Goal: Task Accomplishment & Management: Use online tool/utility

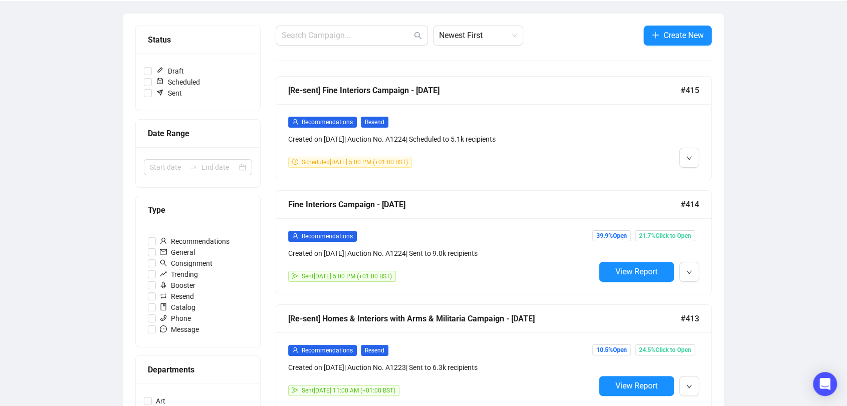
scroll to position [107, 0]
click at [824, 390] on div "Open Intercom Messenger" at bounding box center [825, 384] width 27 height 27
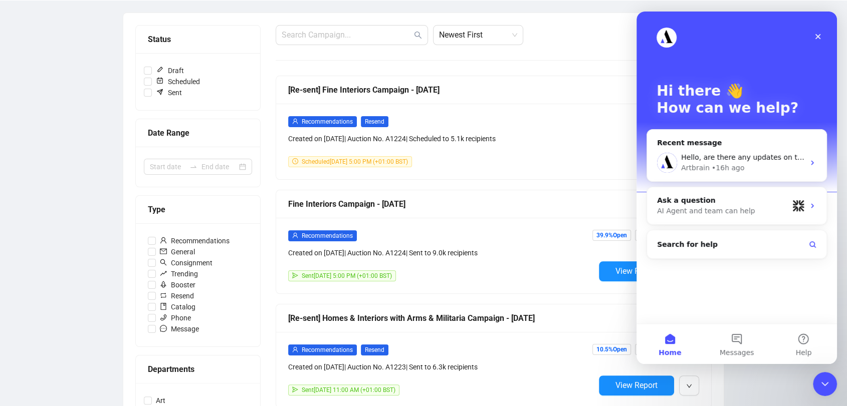
scroll to position [0, 0]
click at [790, 163] on div "Artbrain • 16h ago" at bounding box center [742, 168] width 123 height 11
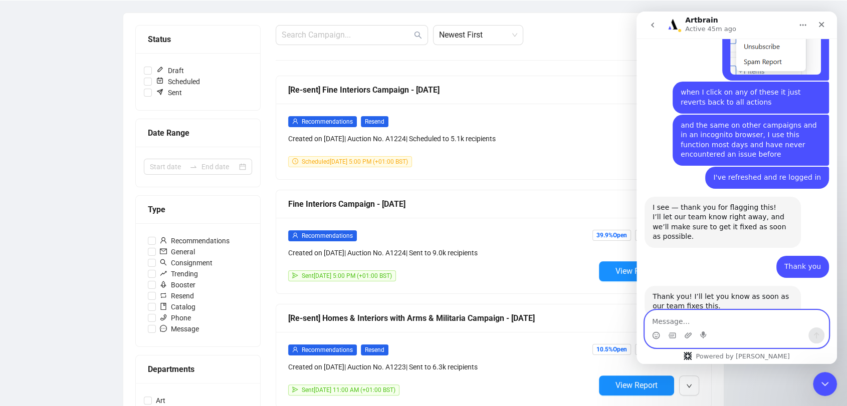
scroll to position [1088, 0]
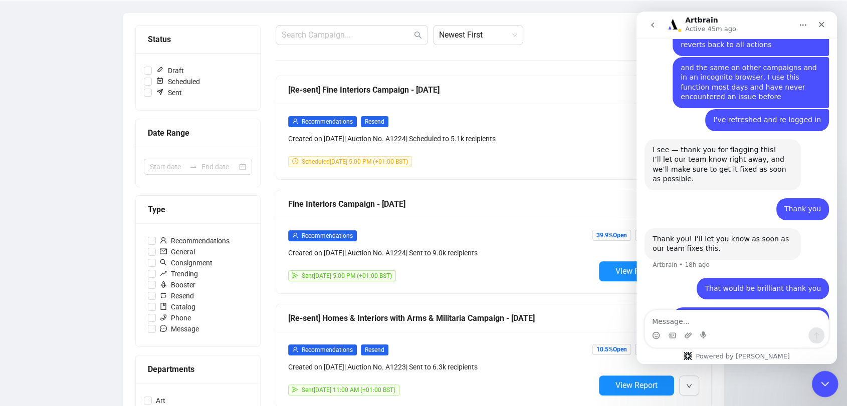
click at [819, 390] on div "Close Intercom Messenger" at bounding box center [823, 383] width 24 height 24
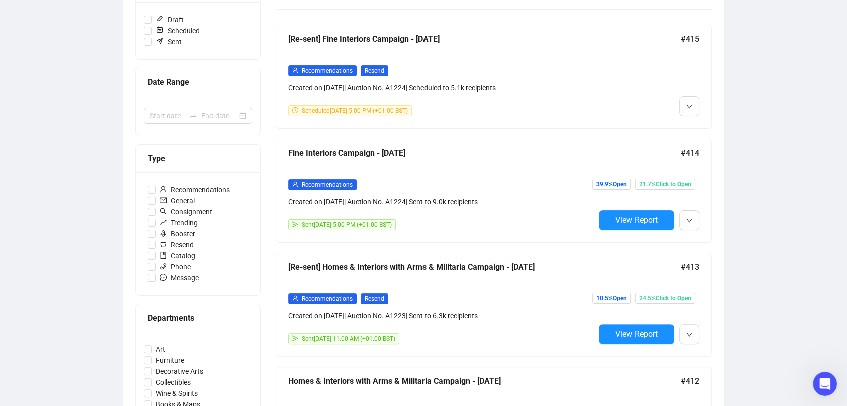
scroll to position [160, 0]
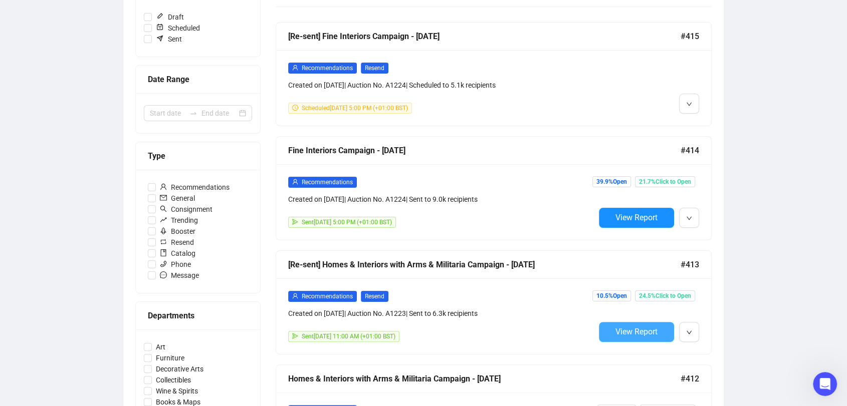
click at [620, 327] on span "View Report" at bounding box center [636, 332] width 42 height 10
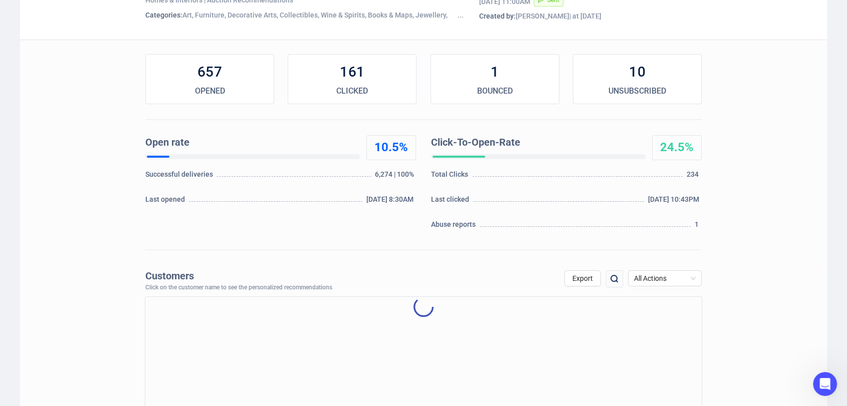
scroll to position [111, 0]
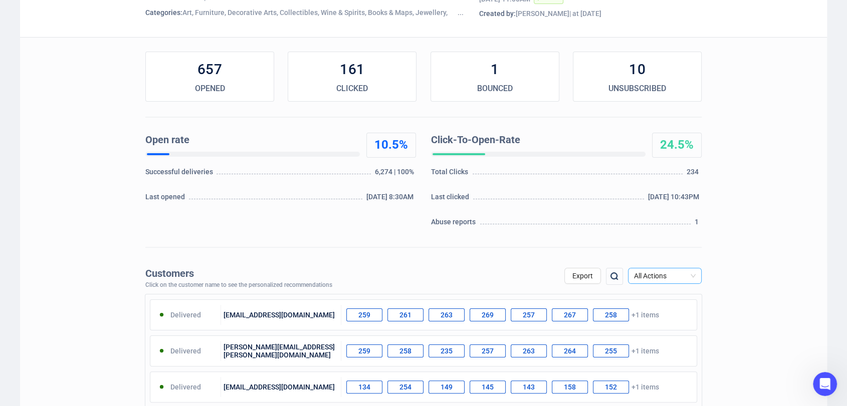
click at [655, 277] on span "All Actions" at bounding box center [665, 276] width 62 height 15
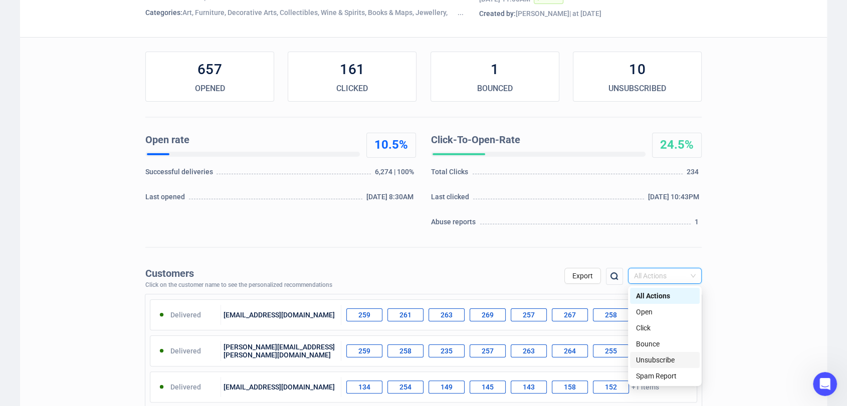
click at [642, 359] on div "Unsubscribe" at bounding box center [665, 360] width 58 height 11
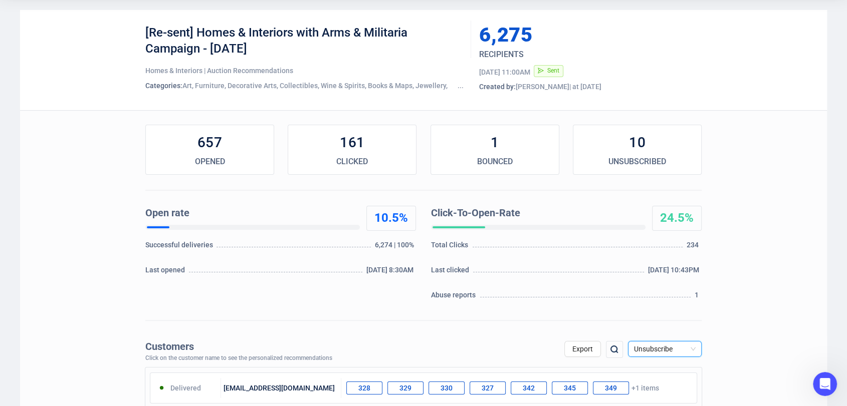
scroll to position [65, 0]
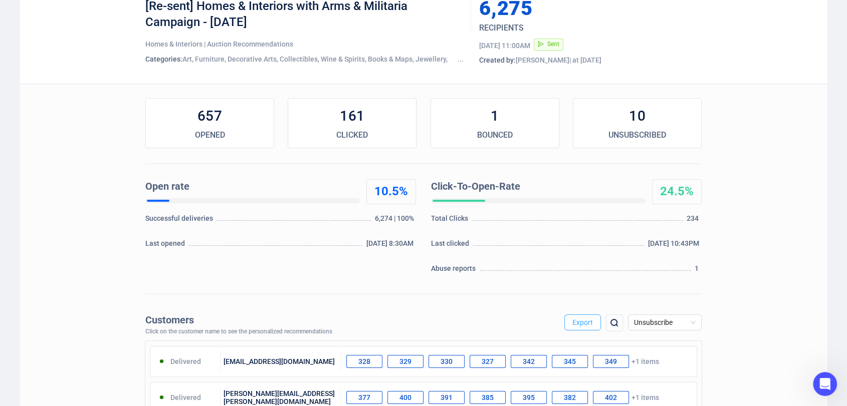
click at [580, 320] on span "Export" at bounding box center [582, 323] width 21 height 8
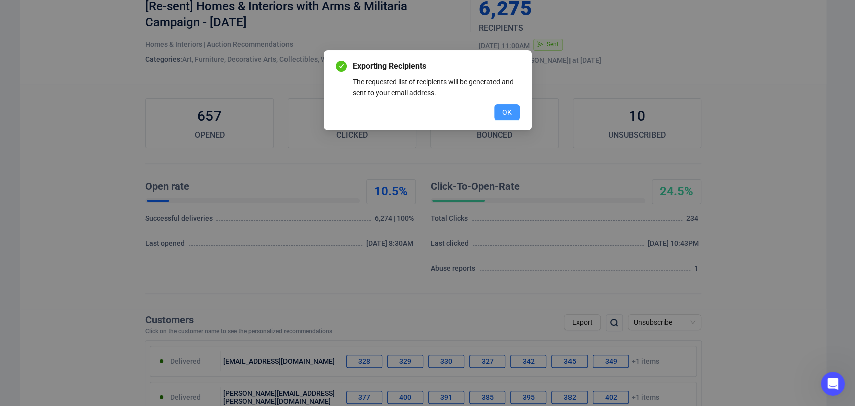
click at [508, 117] on span "OK" at bounding box center [508, 112] width 10 height 11
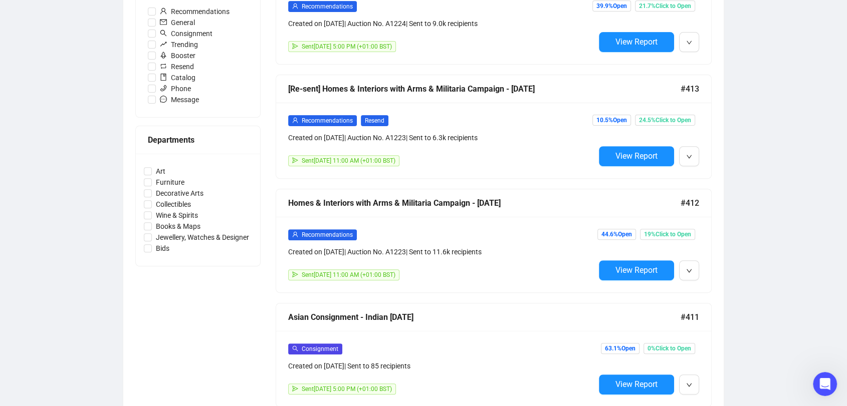
scroll to position [337, 0]
click at [417, 246] on div "Created on [DATE] | Auction No. A1223 | Sent to 11.6k recipients" at bounding box center [441, 251] width 307 height 11
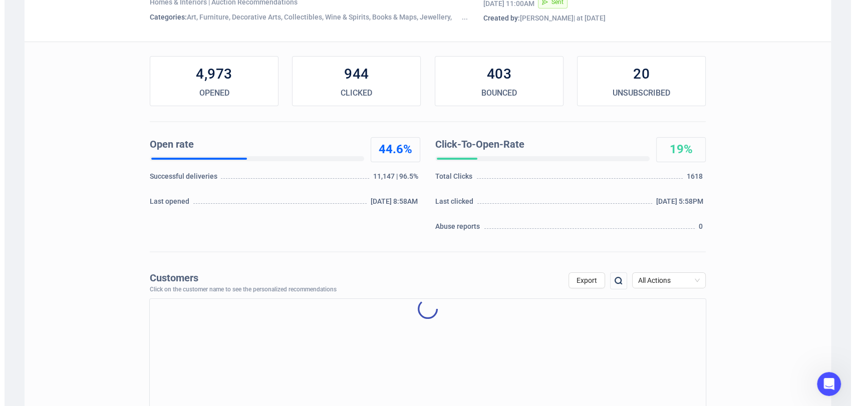
scroll to position [104, 0]
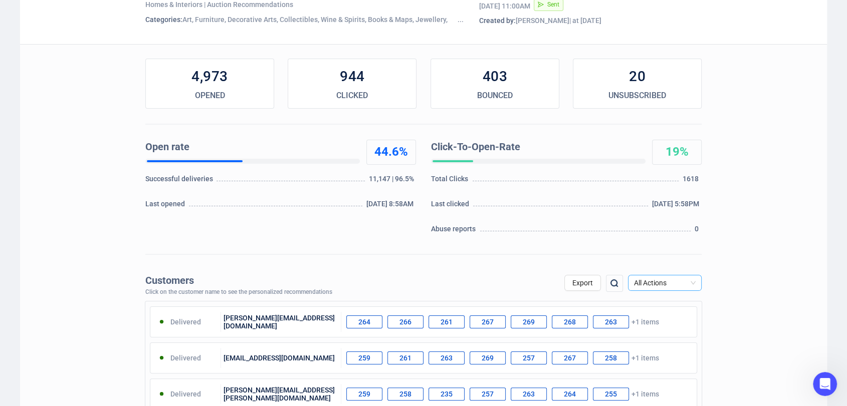
click at [668, 285] on span "All Actions" at bounding box center [665, 283] width 62 height 15
click at [661, 369] on div "Unsubscribe" at bounding box center [665, 367] width 58 height 11
click at [592, 283] on span "Export" at bounding box center [582, 283] width 21 height 8
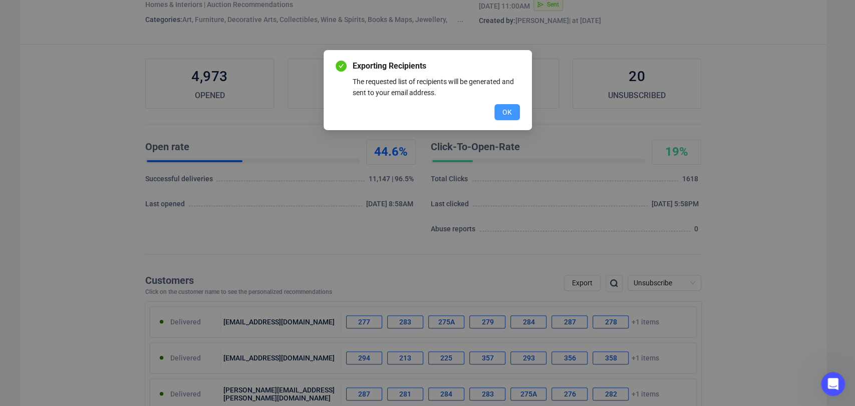
click at [513, 114] on button "OK" at bounding box center [508, 112] width 26 height 16
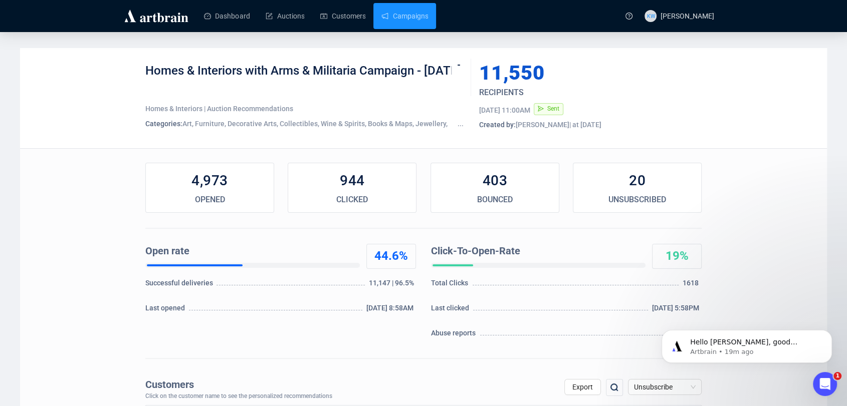
scroll to position [1180, 0]
click at [828, 378] on icon "Open Intercom Messenger" at bounding box center [823, 383] width 17 height 17
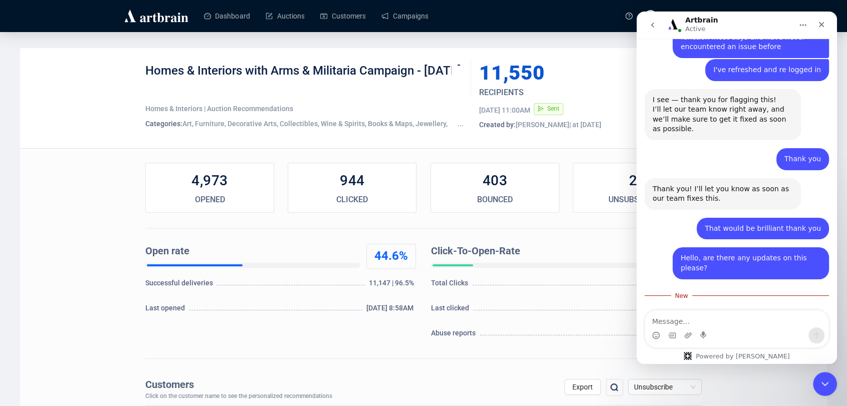
scroll to position [1204, 0]
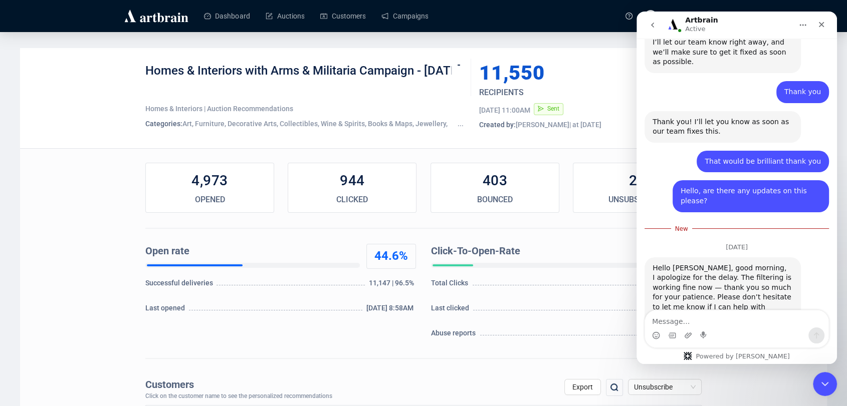
click at [699, 321] on textarea "Message…" at bounding box center [736, 319] width 183 height 17
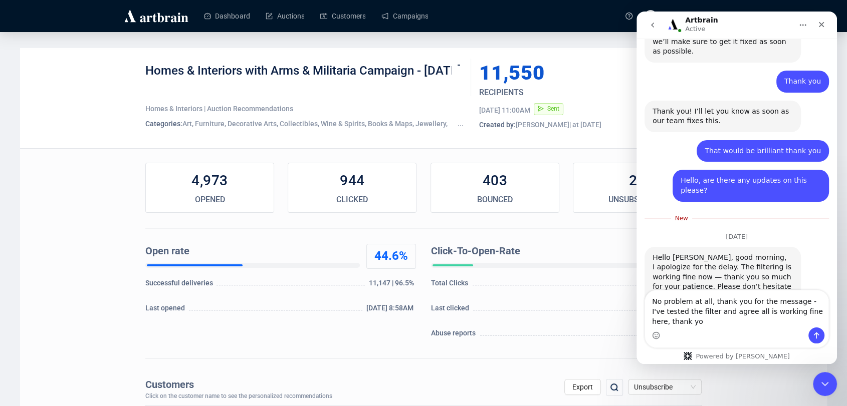
scroll to position [1224, 0]
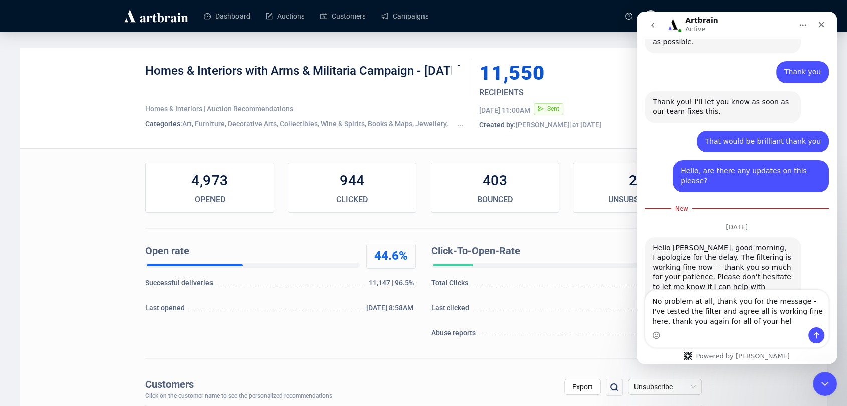
type textarea "No problem at all, thank you for the message - I've tested the filter and agree…"
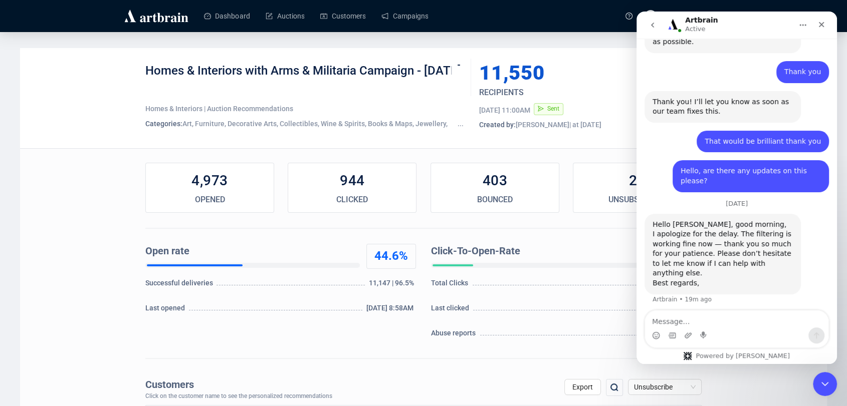
scroll to position [1230, 0]
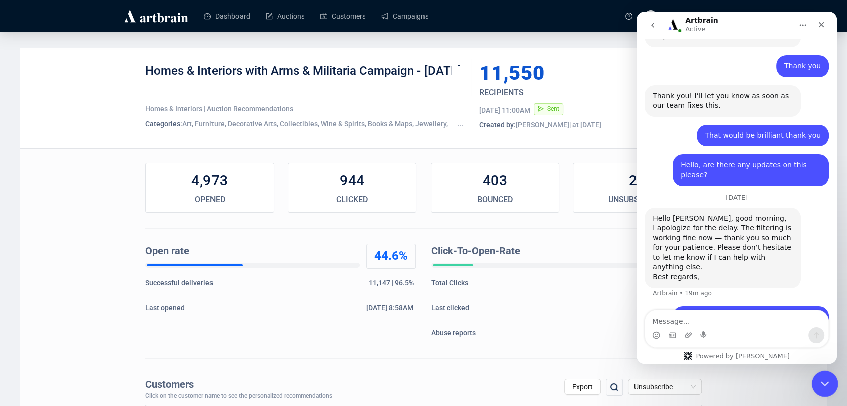
click at [824, 381] on icon "Close Intercom Messenger" at bounding box center [823, 383] width 12 height 12
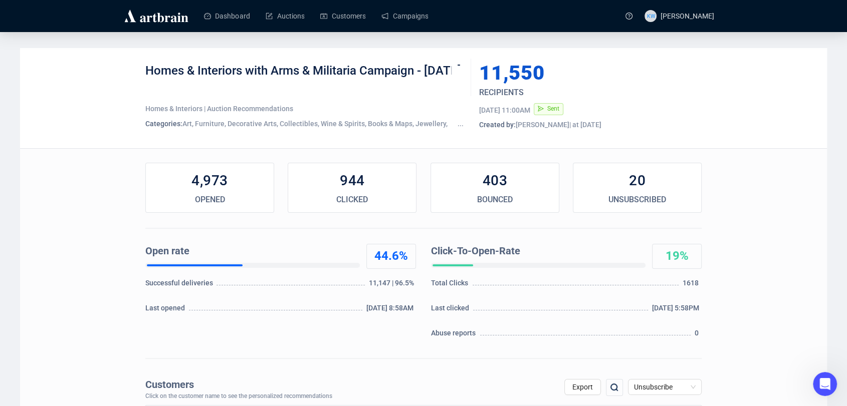
scroll to position [1269, 0]
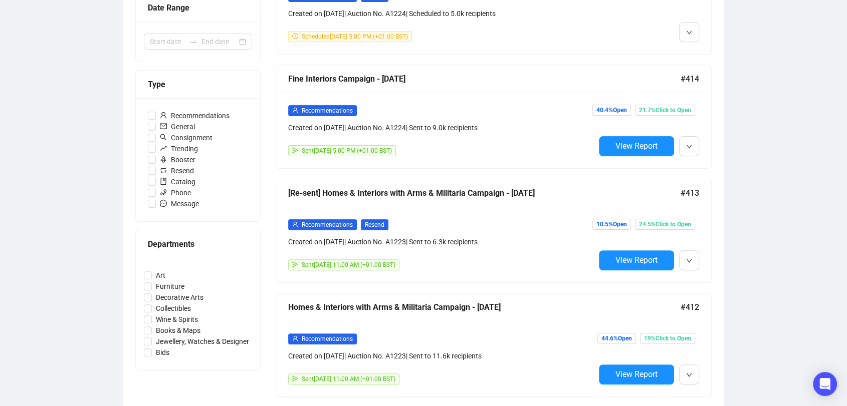
scroll to position [255, 0]
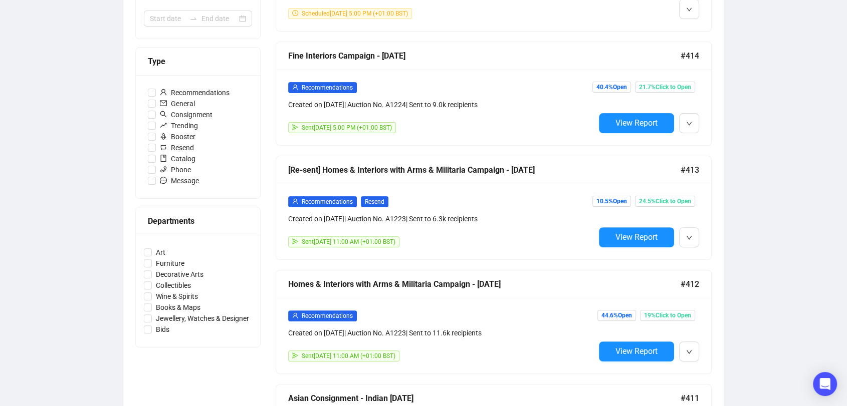
click at [368, 295] on div "Homes & Interiors with Arms & Militaria Campaign - 02/09/25 #412" at bounding box center [493, 285] width 435 height 28
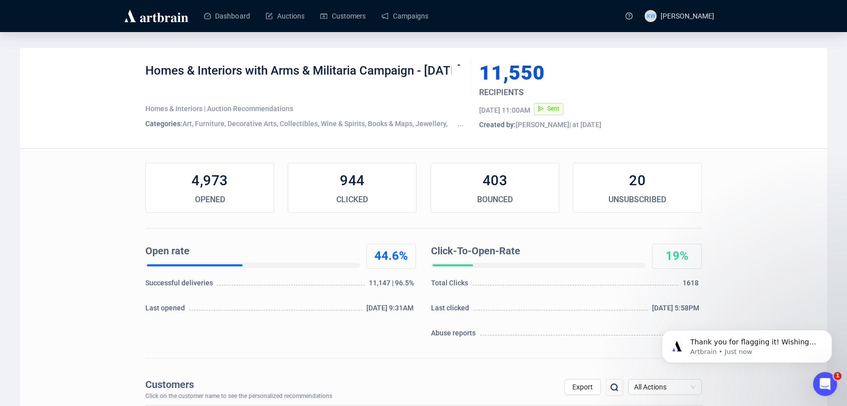
drag, startPoint x: 224, startPoint y: 83, endPoint x: 147, endPoint y: 65, distance: 79.2
click at [147, 65] on div "Homes & Interiors with Arms & Militaria Campaign - [DATE]" at bounding box center [304, 78] width 318 height 30
copy div "Homes & Interiors with Arms & Militaria Campaign - [DATE]"
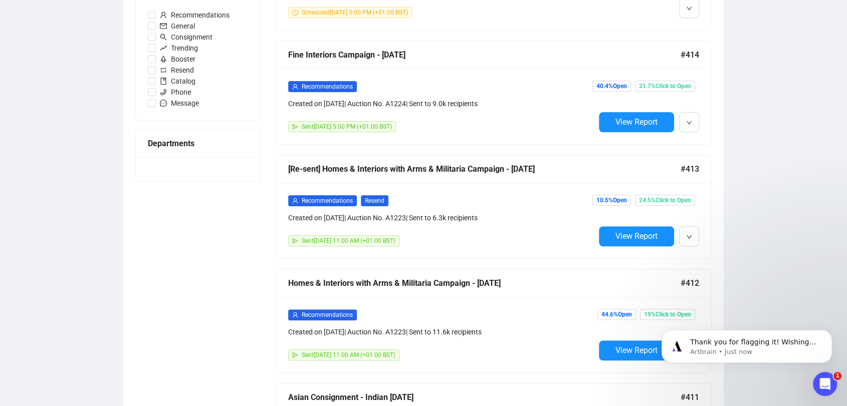
scroll to position [332, 0]
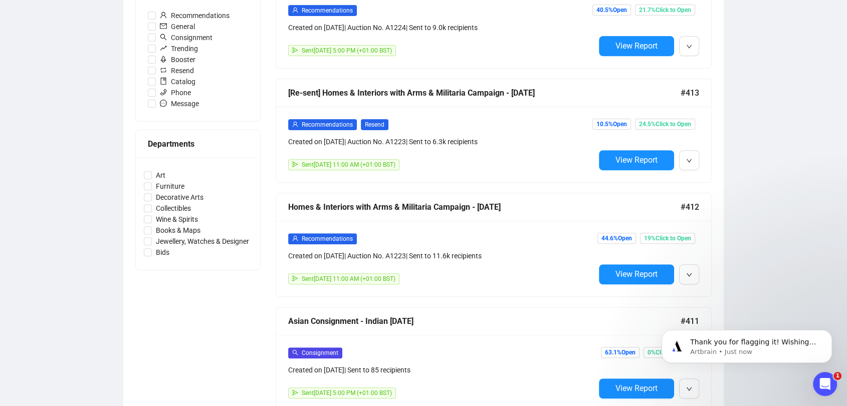
click at [408, 144] on div "Created on Aug 29, 2025 | Auction No. A1223 | Sent to 6.3k recipients" at bounding box center [441, 141] width 307 height 11
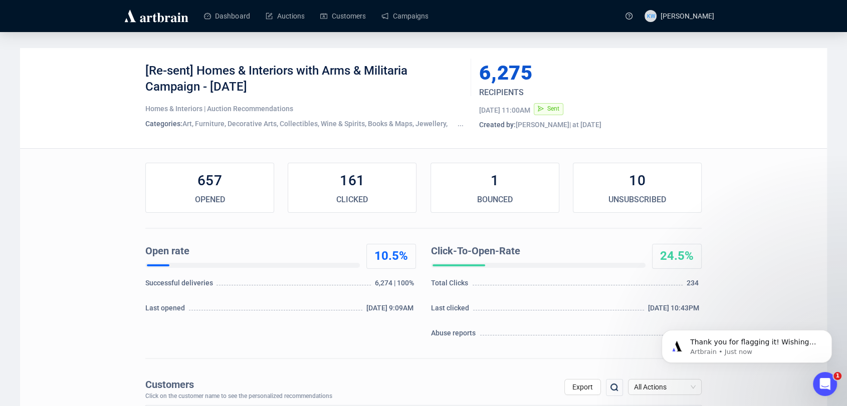
drag, startPoint x: 263, startPoint y: 83, endPoint x: 140, endPoint y: 73, distance: 123.7
click at [140, 73] on div "[Re-sent] Homes & Interiors with Arms & Militaria Campaign - 02/09/25 Homes & I…" at bounding box center [423, 98] width 807 height 100
copy div "[Re-sent] Homes & Interiors with Arms & Militaria Campaign - [DATE]"
